Goal: Contribute content

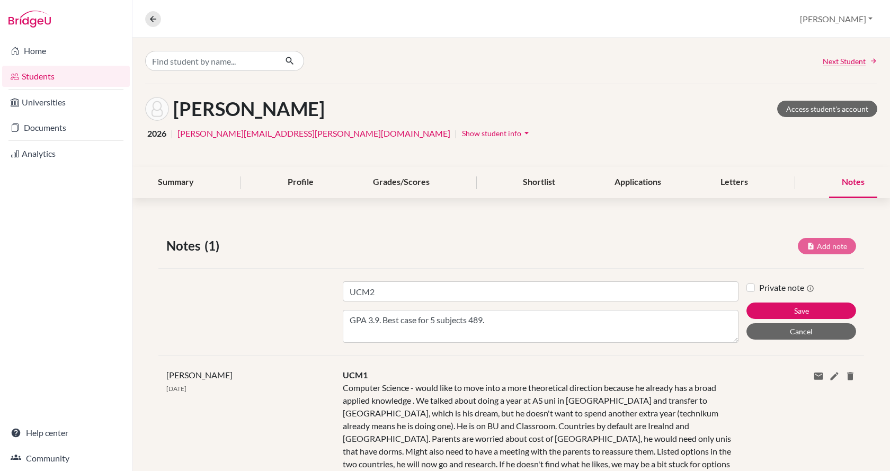
click at [502, 322] on textarea "GPA 3.9. Best case for 5 subjects 489." at bounding box center [541, 326] width 396 height 33
click at [708, 321] on textarea "GPA 3.9. Best case for 5 subjects 489. He is only looking at top option, his id…" at bounding box center [541, 326] width 396 height 33
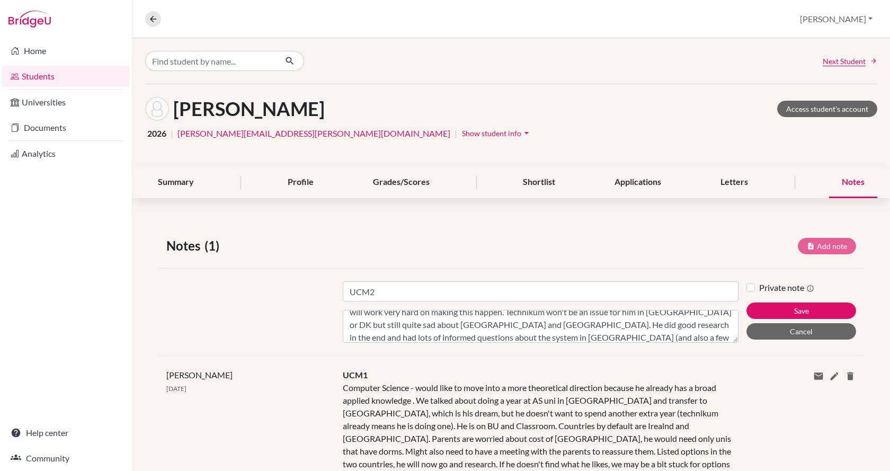
scroll to position [59, 0]
type textarea "GPA 3.9. Best case for 5 subjects 489. He is only looking at top option, his id…"
click at [761, 312] on button "Save" at bounding box center [802, 311] width 110 height 16
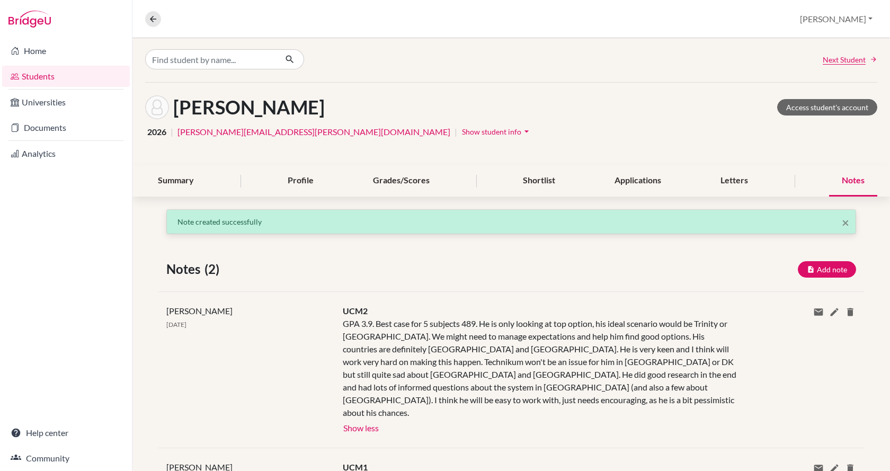
scroll to position [0, 0]
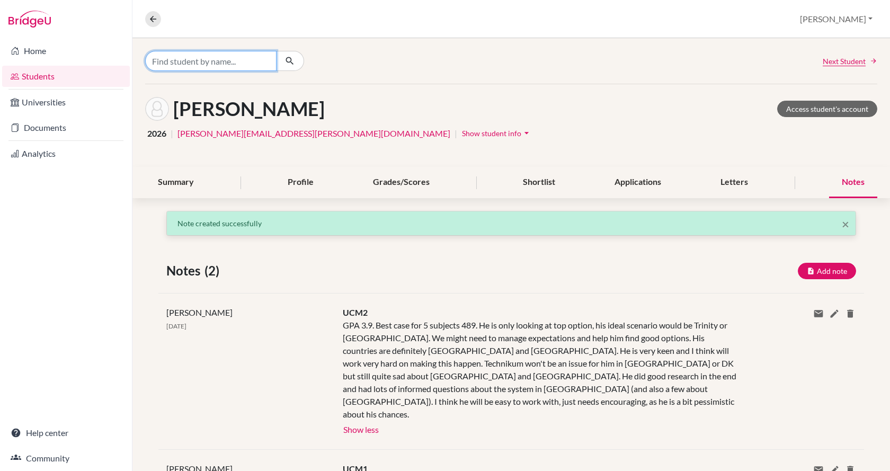
click at [198, 61] on input "Find student by name..." at bounding box center [210, 61] width 131 height 20
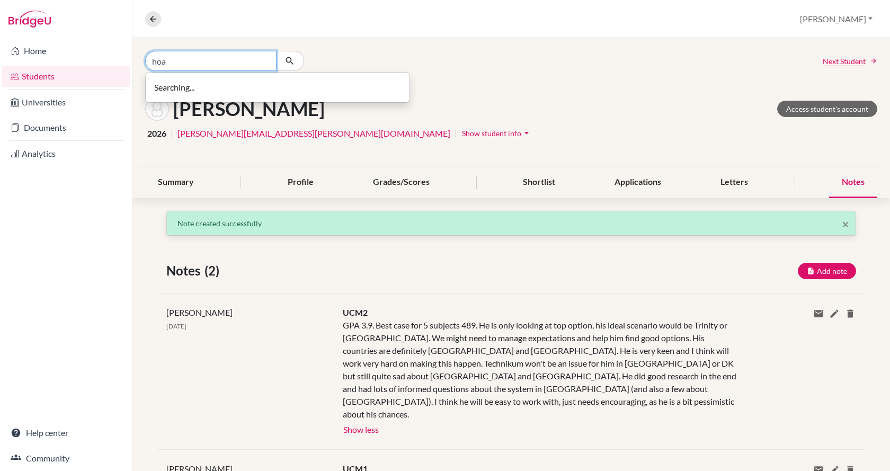
type input "hoa"
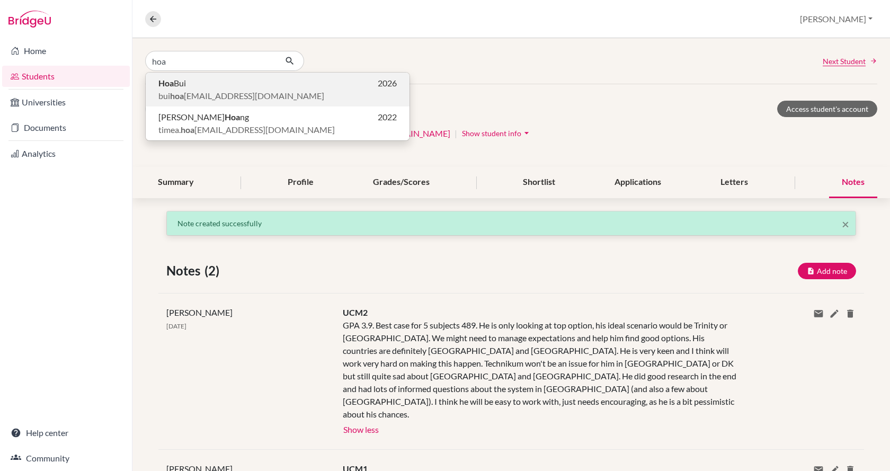
click at [197, 84] on p "[PERSON_NAME] 2026" at bounding box center [277, 83] width 239 height 13
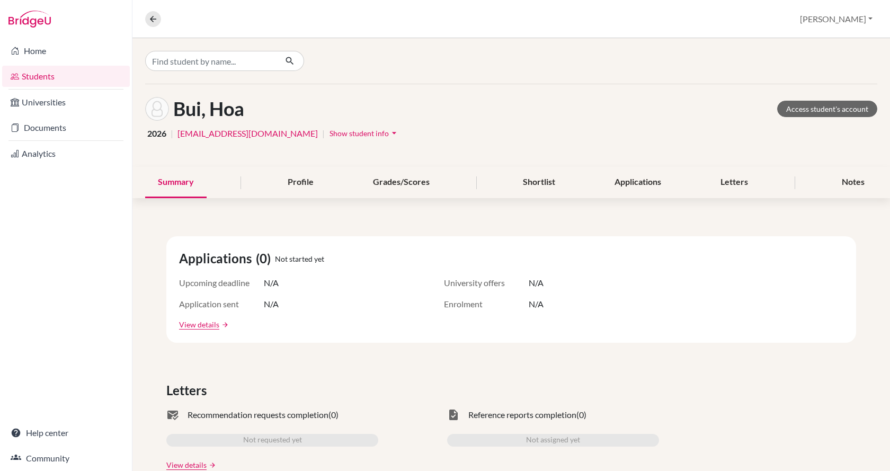
click at [820, 183] on div "Summary Profile Grades/Scores Shortlist Applications Letters Notes" at bounding box center [511, 182] width 733 height 31
click at [834, 184] on div "Notes" at bounding box center [853, 182] width 48 height 31
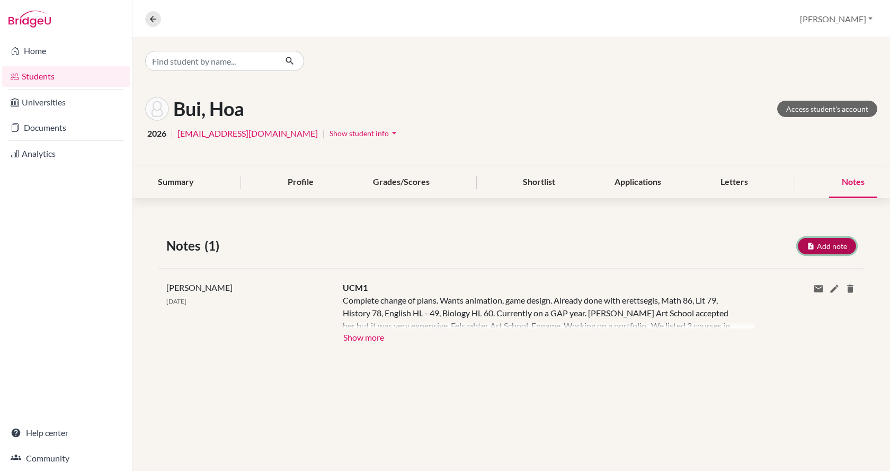
click at [820, 244] on button "Add note" at bounding box center [827, 246] width 58 height 16
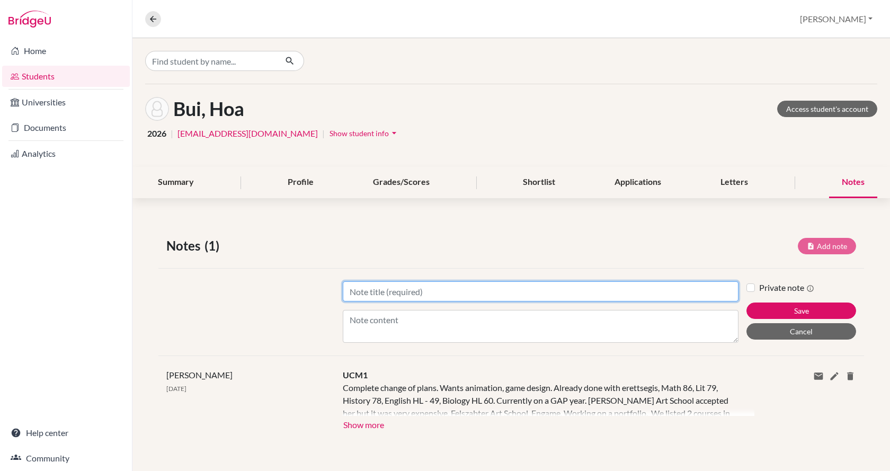
click at [576, 294] on input "Title" at bounding box center [541, 291] width 396 height 20
type input "UCM2"
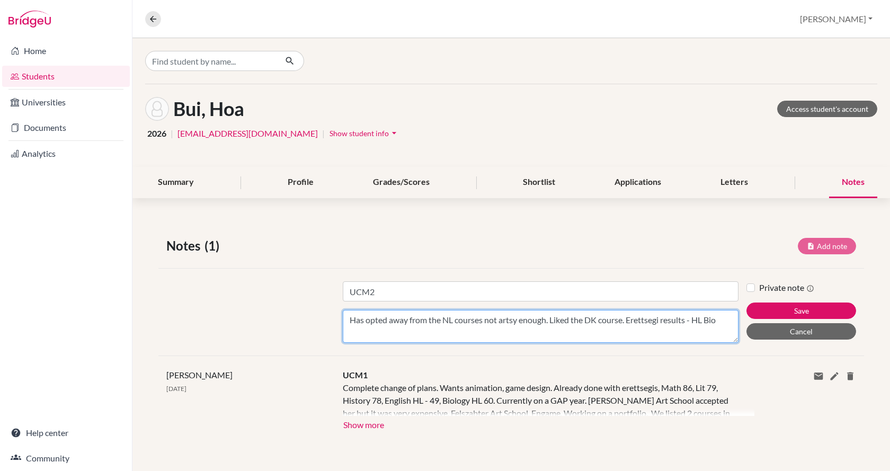
click at [727, 324] on textarea "Has opted away from the NL courses not artsy enough. Liked the DK course. Erett…" at bounding box center [541, 326] width 396 height 33
click at [527, 331] on textarea "Has opted away from the NL courses not artsy enough. Liked the DK course. Erett…" at bounding box center [541, 326] width 396 height 33
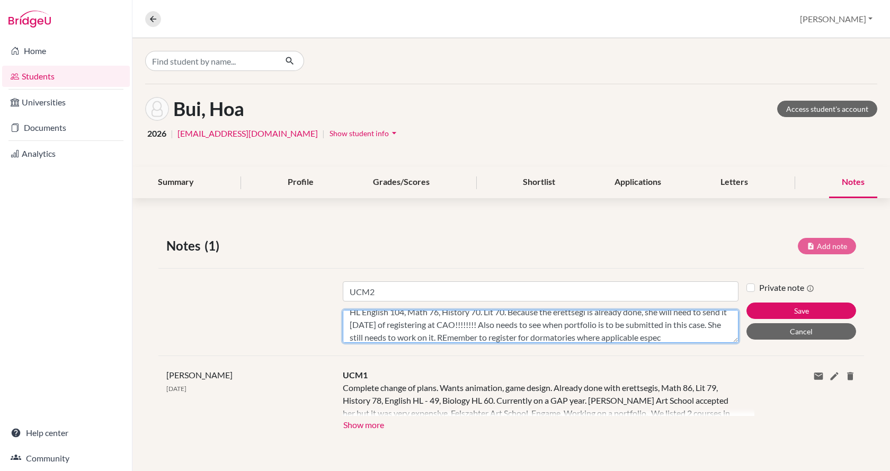
scroll to position [33, 0]
click at [583, 335] on textarea "Has opted away from the NL courses not artsy enough. Liked the DK course. Erett…" at bounding box center [541, 326] width 396 height 33
click at [578, 337] on textarea "Has opted away from the NL courses not artsy enough. Liked the DK course. Erett…" at bounding box center [541, 326] width 396 height 33
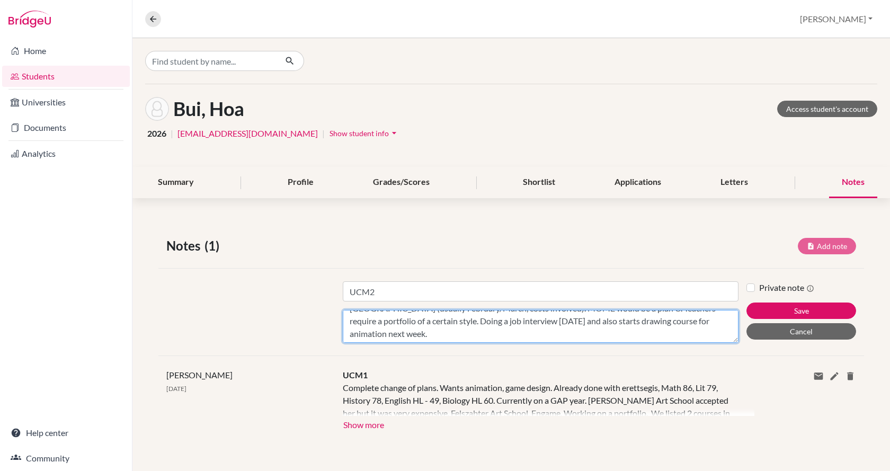
scroll to position [64, 0]
click at [604, 327] on textarea "Has opted away from the NL courses not artsy enough. Liked the DK course. Erett…" at bounding box center [541, 326] width 396 height 33
type textarea "Has opted away from the NL courses not artsy enough. Liked the DK course. Erett…"
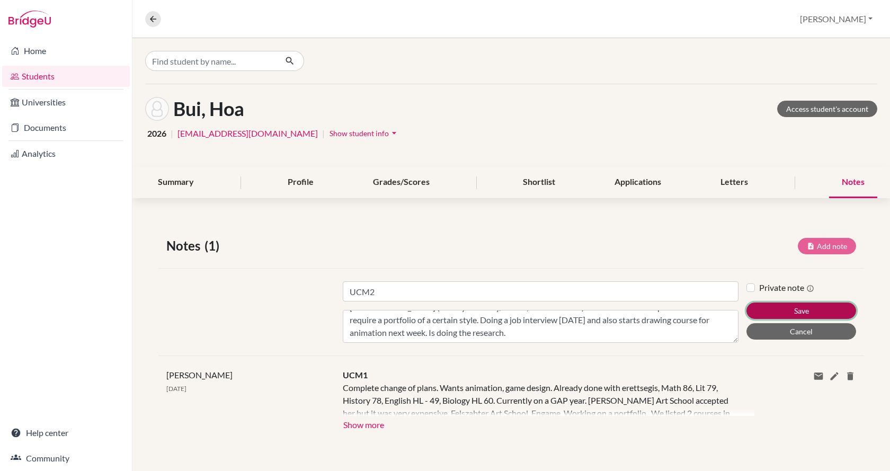
click at [805, 311] on button "Save" at bounding box center [802, 311] width 110 height 16
